Goal: Find specific page/section: Find specific page/section

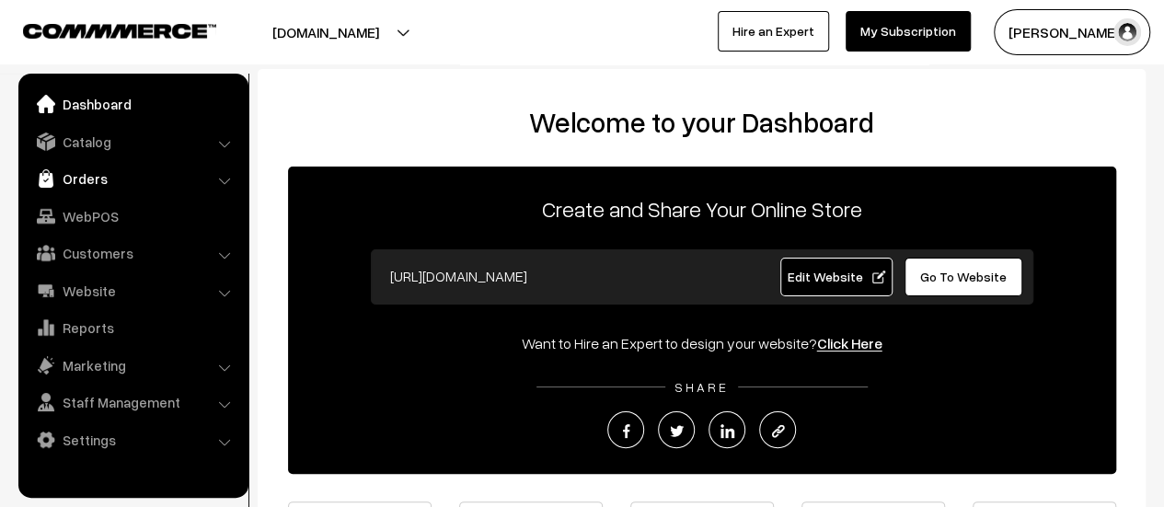
click at [95, 174] on link "Orders" at bounding box center [132, 178] width 219 height 33
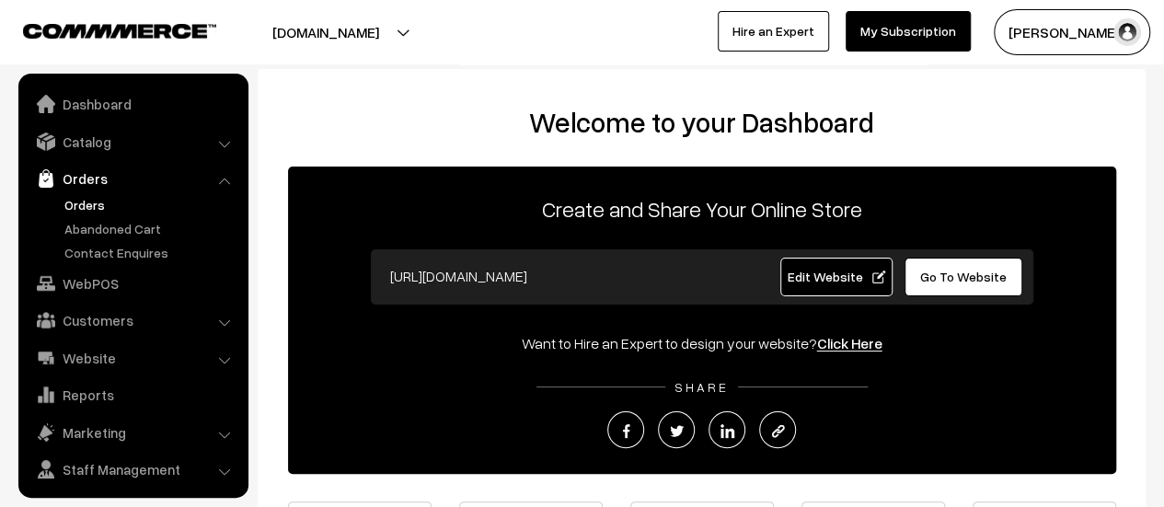
click at [93, 207] on link "Orders" at bounding box center [151, 204] width 182 height 19
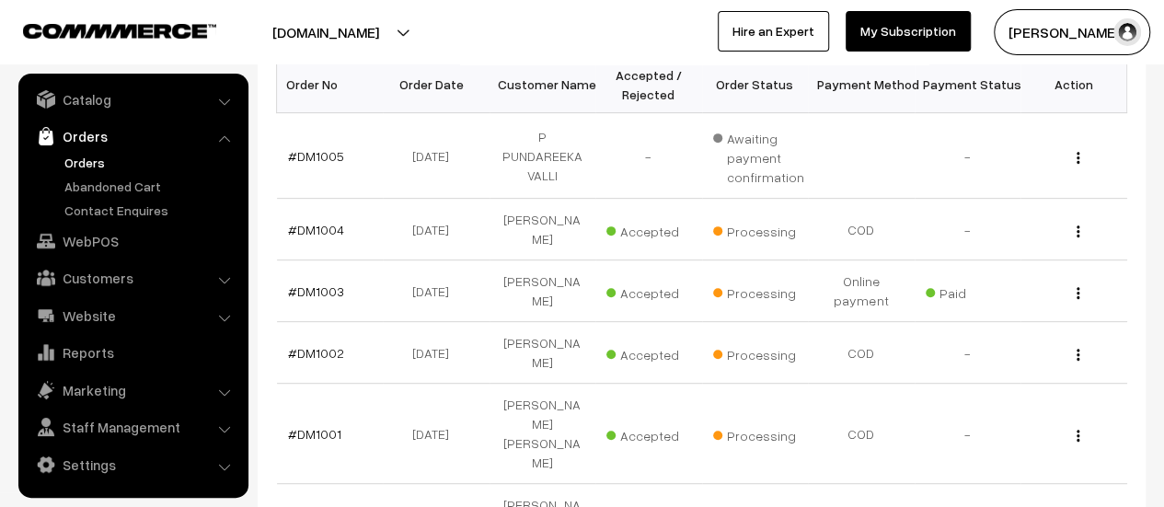
scroll to position [332, 0]
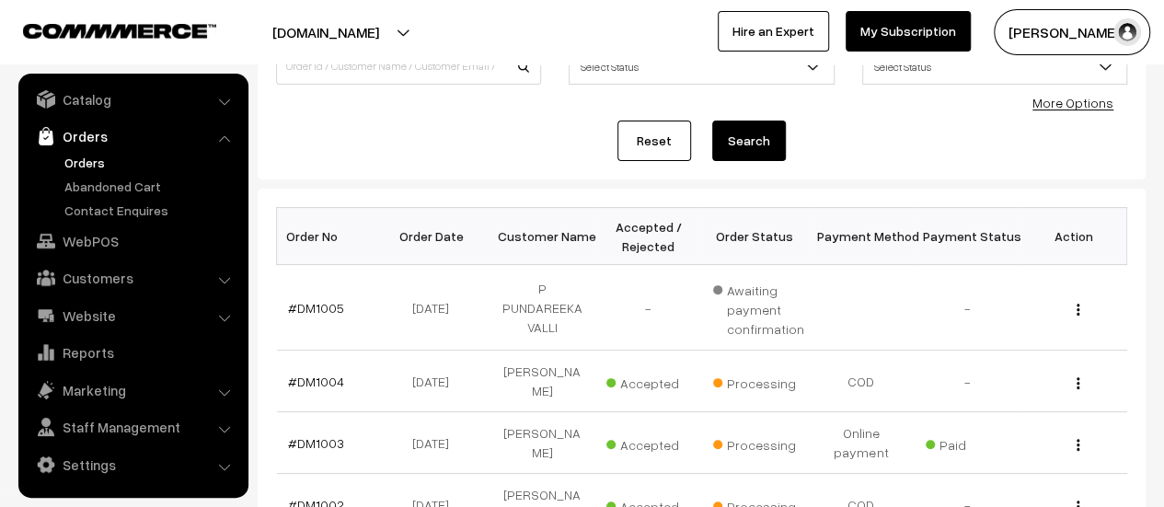
scroll to position [164, 0]
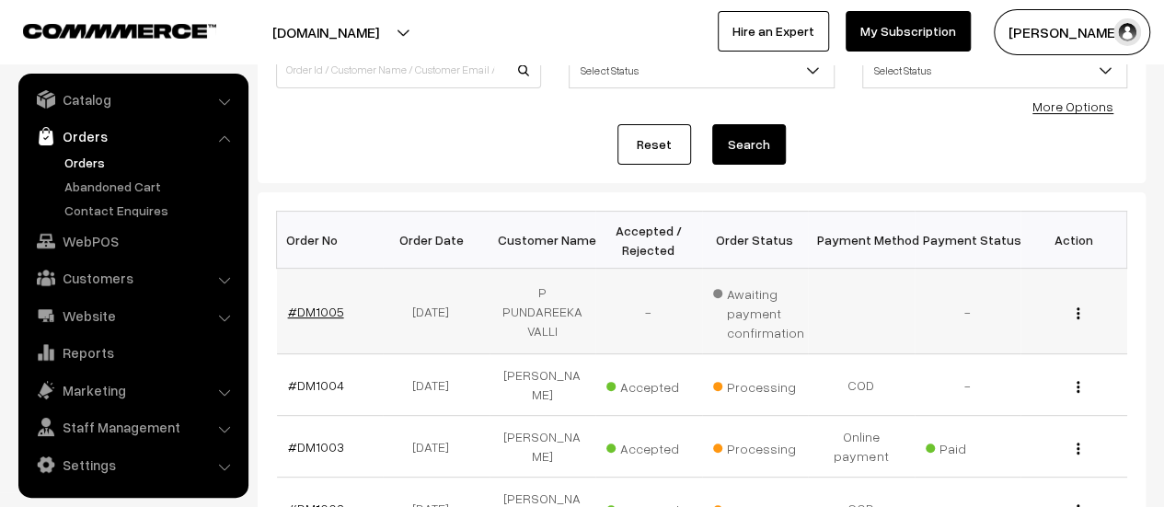
click at [316, 313] on link "#DM1005" at bounding box center [316, 312] width 56 height 16
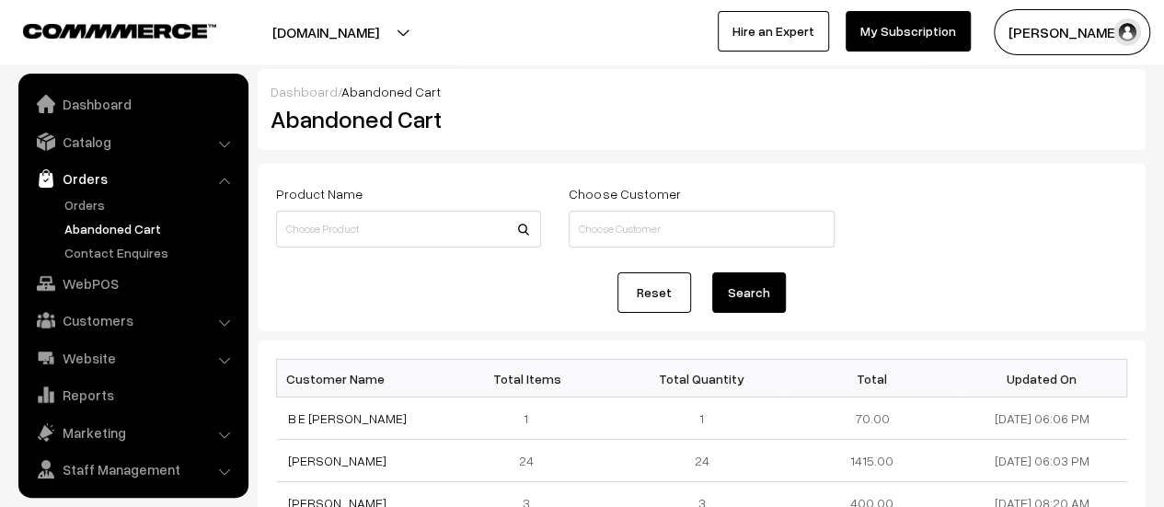
scroll to position [42, 0]
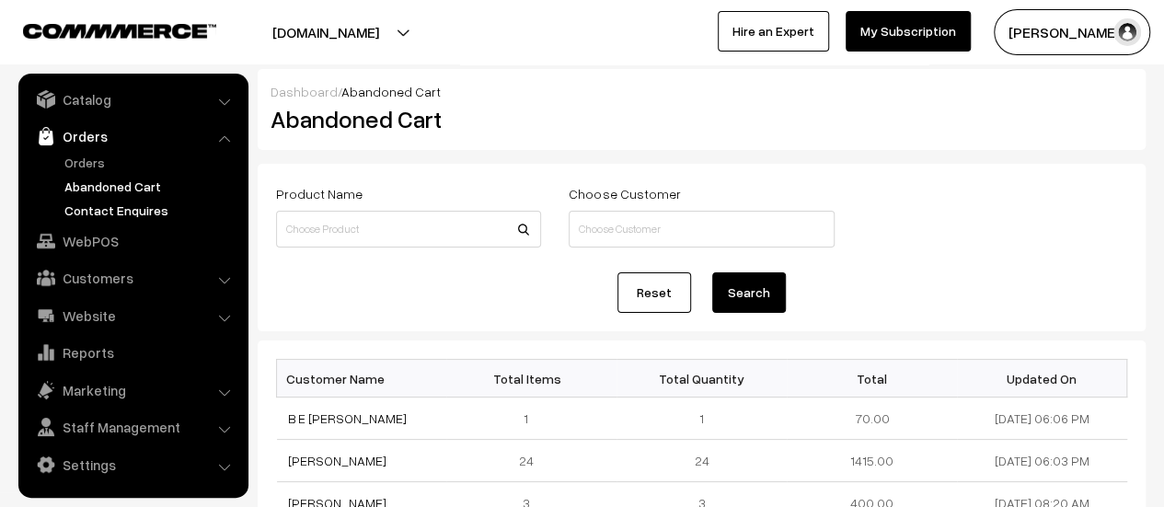
click at [103, 208] on link "Contact Enquires" at bounding box center [151, 210] width 182 height 19
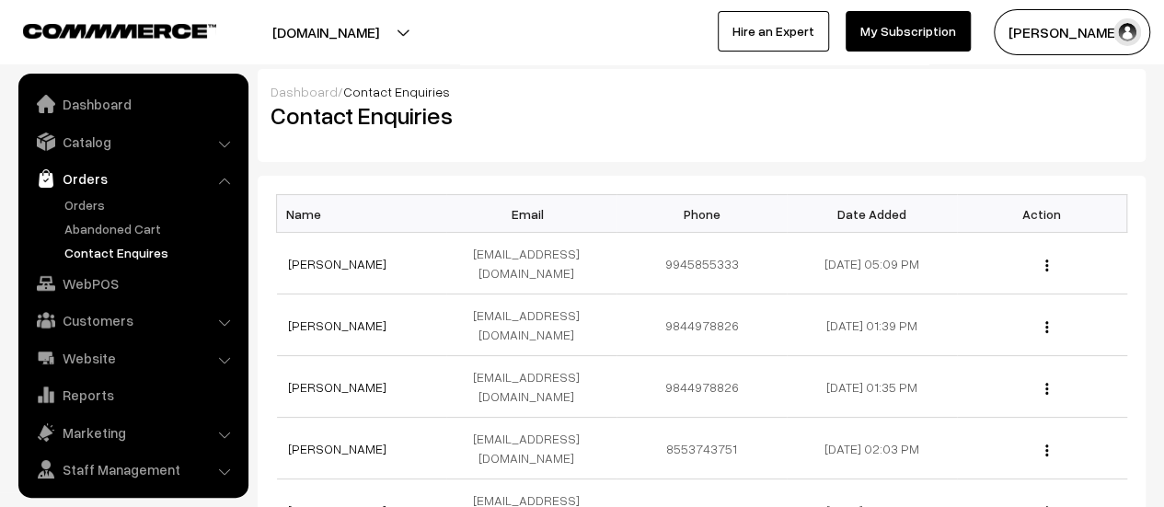
scroll to position [42, 0]
